Goal: Find specific page/section: Find specific page/section

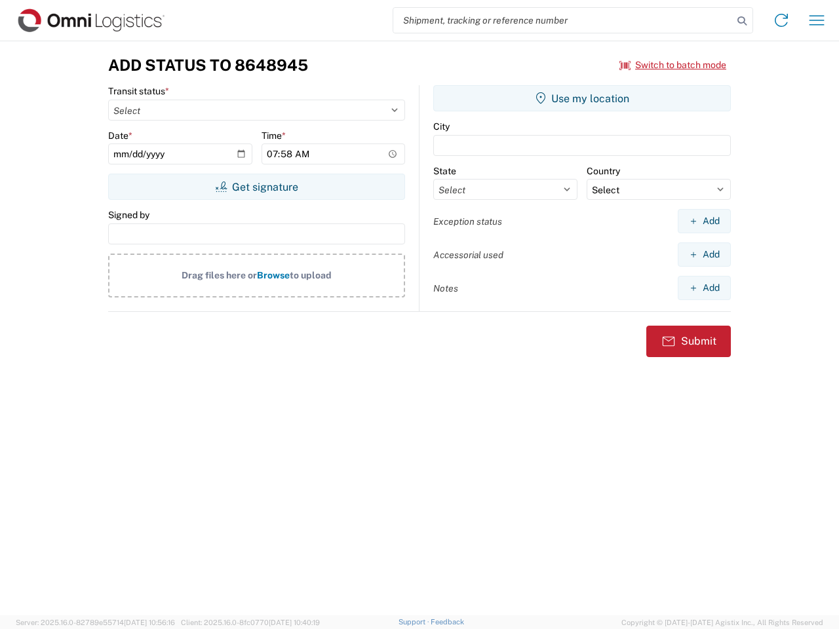
click at [563, 20] on input "search" at bounding box center [563, 20] width 340 height 25
click at [742, 21] on icon at bounding box center [742, 21] width 18 height 18
click at [781, 20] on icon at bounding box center [781, 20] width 21 height 21
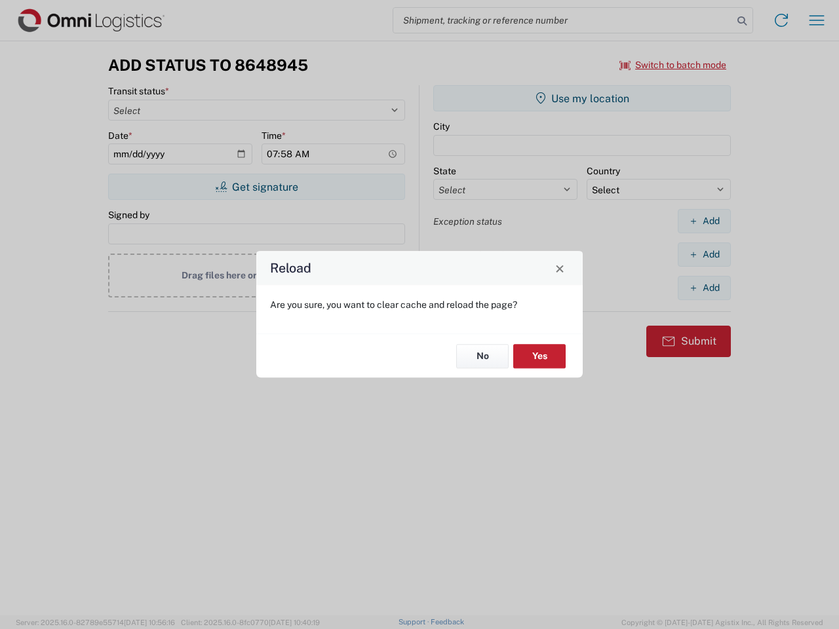
click at [817, 20] on div "Reload Are you sure, you want to clear cache and reload the page? No Yes" at bounding box center [419, 314] width 839 height 629
click at [673, 65] on div "Reload Are you sure, you want to clear cache and reload the page? No Yes" at bounding box center [419, 314] width 839 height 629
click at [256, 187] on div "Reload Are you sure, you want to clear cache and reload the page? No Yes" at bounding box center [419, 314] width 839 height 629
click at [582, 98] on div "Reload Are you sure, you want to clear cache and reload the page? No Yes" at bounding box center [419, 314] width 839 height 629
click at [704, 221] on div "Reload Are you sure, you want to clear cache and reload the page? No Yes" at bounding box center [419, 314] width 839 height 629
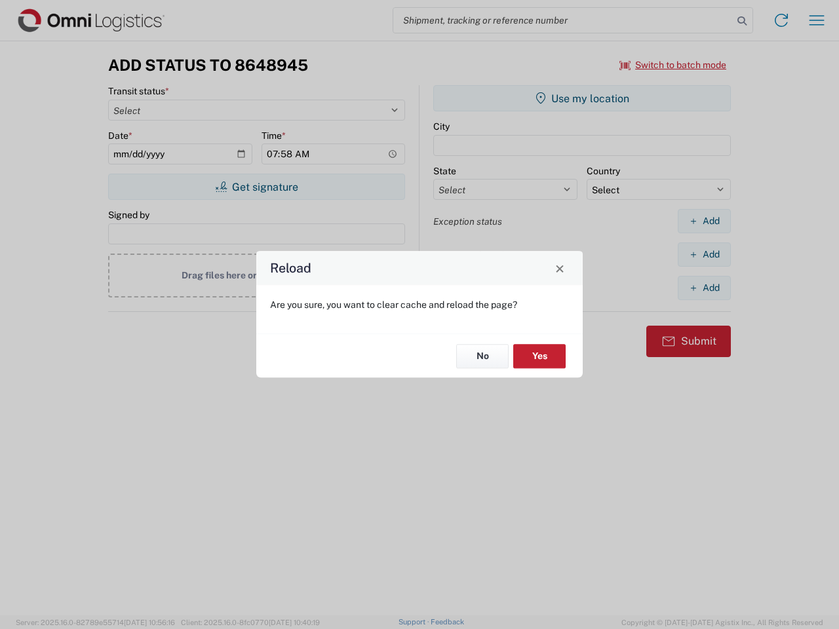
click at [704, 254] on div "Reload Are you sure, you want to clear cache and reload the page? No Yes" at bounding box center [419, 314] width 839 height 629
click at [704, 288] on div "Reload Are you sure, you want to clear cache and reload the page? No Yes" at bounding box center [419, 314] width 839 height 629
